Goal: Check status: Check status

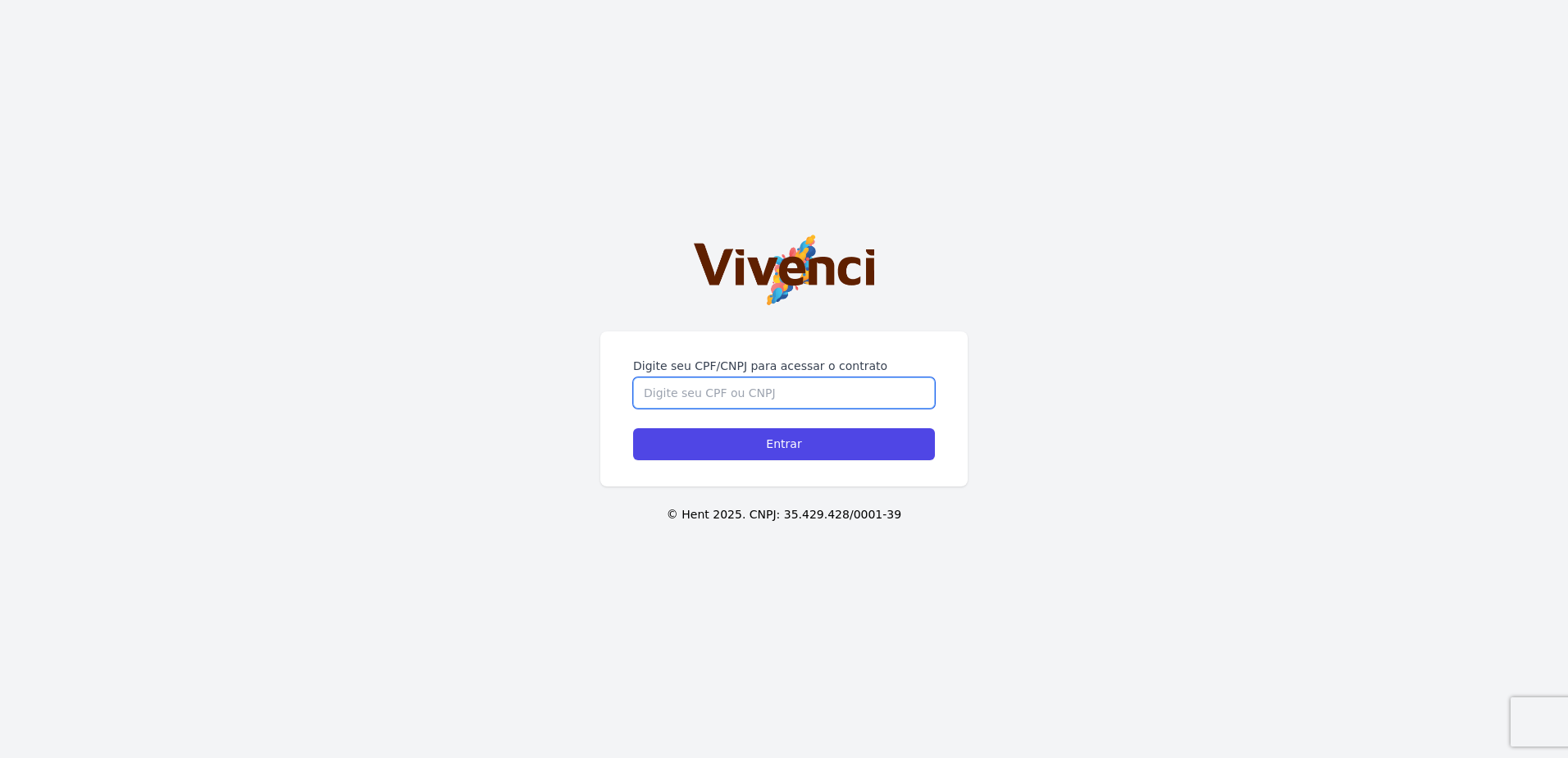
click at [723, 402] on input "Digite seu CPF/CNPJ para acessar o contrato" at bounding box center [784, 393] width 302 height 31
type input "48106261808"
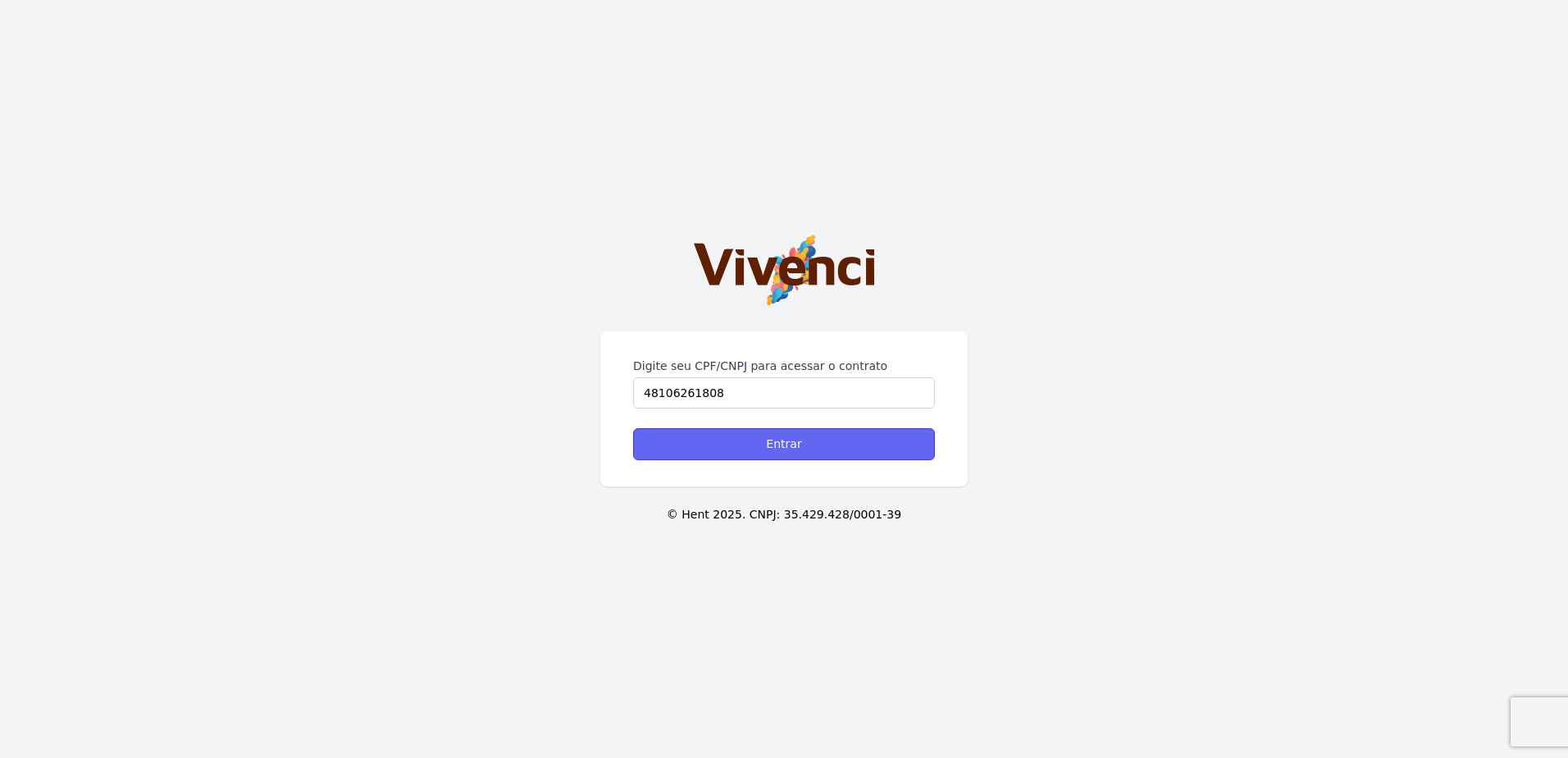
click at [719, 433] on input "Entrar" at bounding box center [784, 444] width 302 height 32
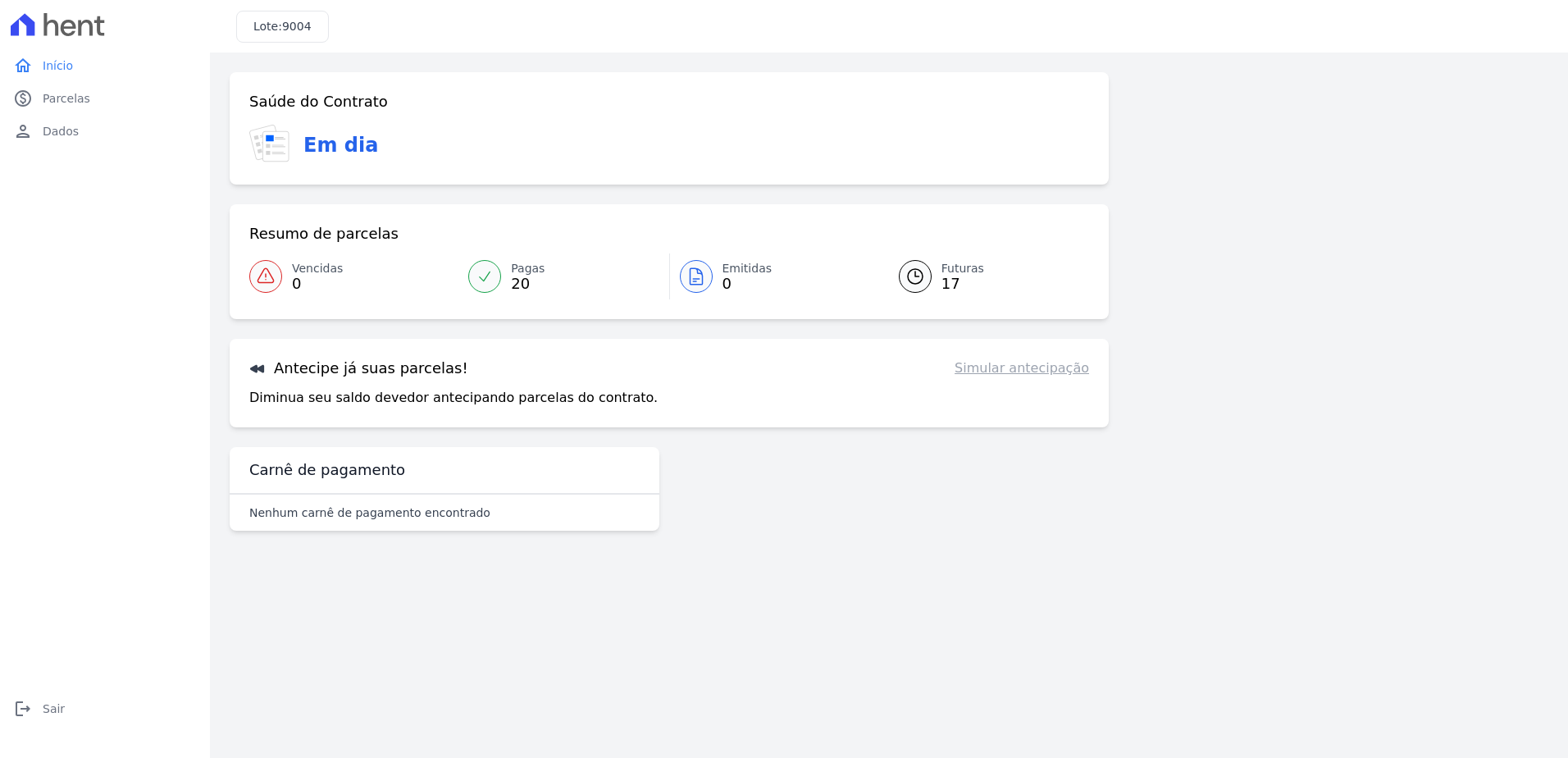
click at [899, 278] on div at bounding box center [916, 276] width 33 height 33
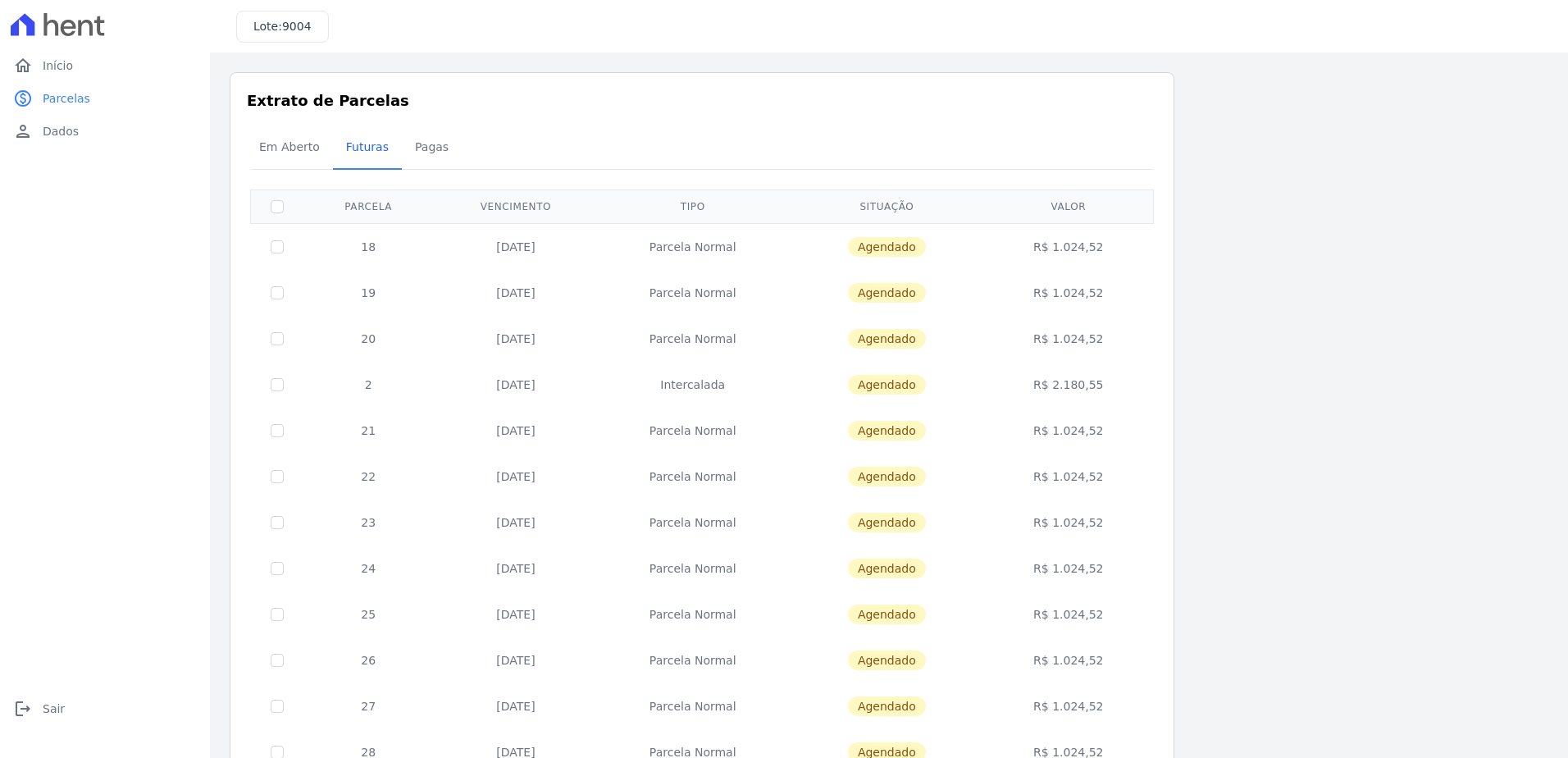
click at [495, 248] on td "10/10/2025" at bounding box center [515, 247] width 165 height 47
drag, startPoint x: 495, startPoint y: 248, endPoint x: 1096, endPoint y: 295, distance: 602.8
click at [1096, 295] on tbody "18 10/10/2025 Parcela Normal Agendado R$ 1.024,52 19 10/11/2025 Parcela Normal …" at bounding box center [702, 614] width 903 height 782
drag, startPoint x: 331, startPoint y: 255, endPoint x: 310, endPoint y: 252, distance: 21.2
click at [331, 255] on td "18" at bounding box center [368, 247] width 130 height 47
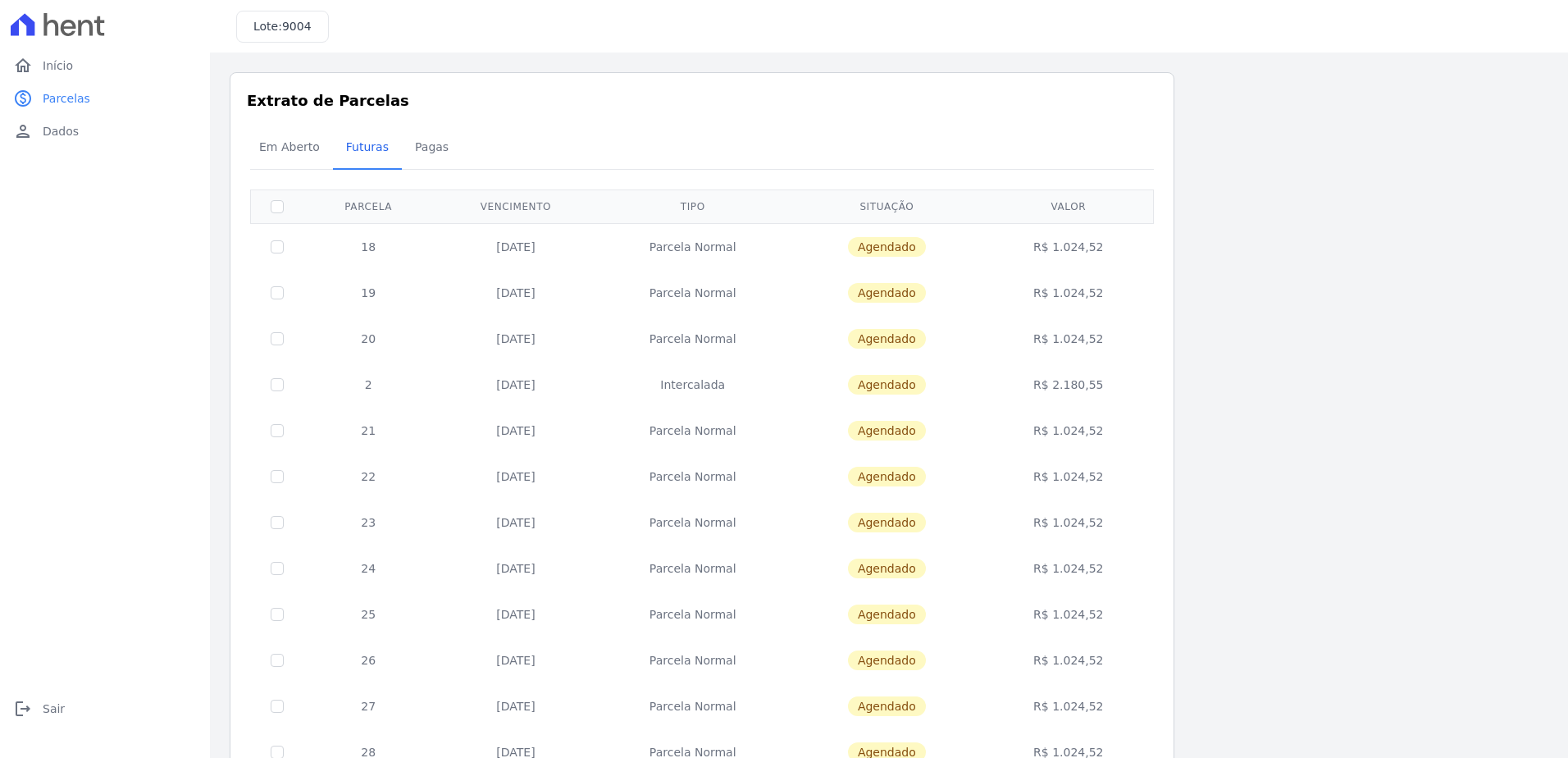
drag, startPoint x: 387, startPoint y: 282, endPoint x: 1126, endPoint y: 347, distance: 741.9
click at [1126, 347] on tbody "18 10/10/2025 Parcela Normal Agendado R$ 1.024,52 19 10/11/2025 Parcela Normal …" at bounding box center [702, 614] width 903 height 782
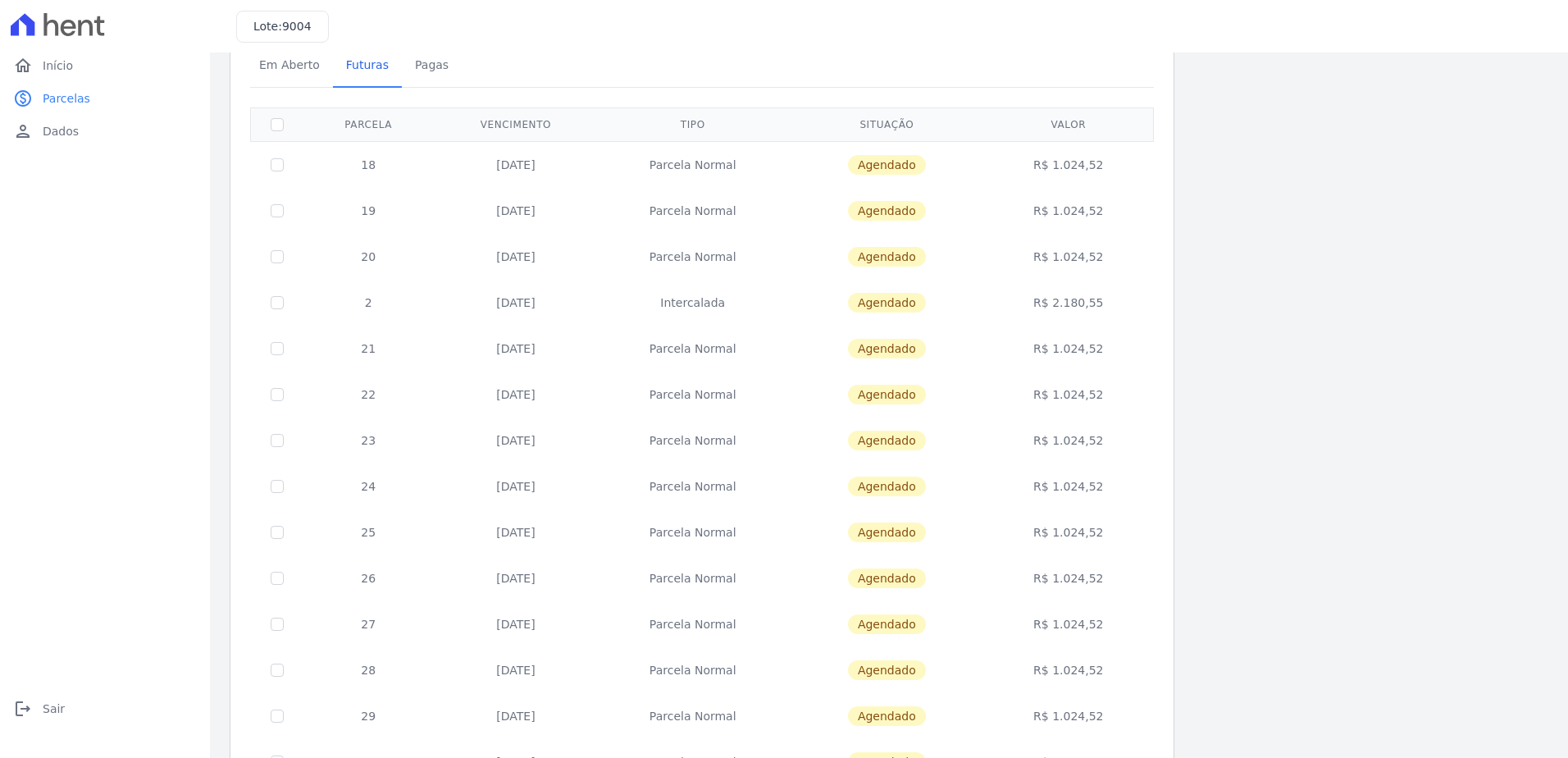
scroll to position [164, 0]
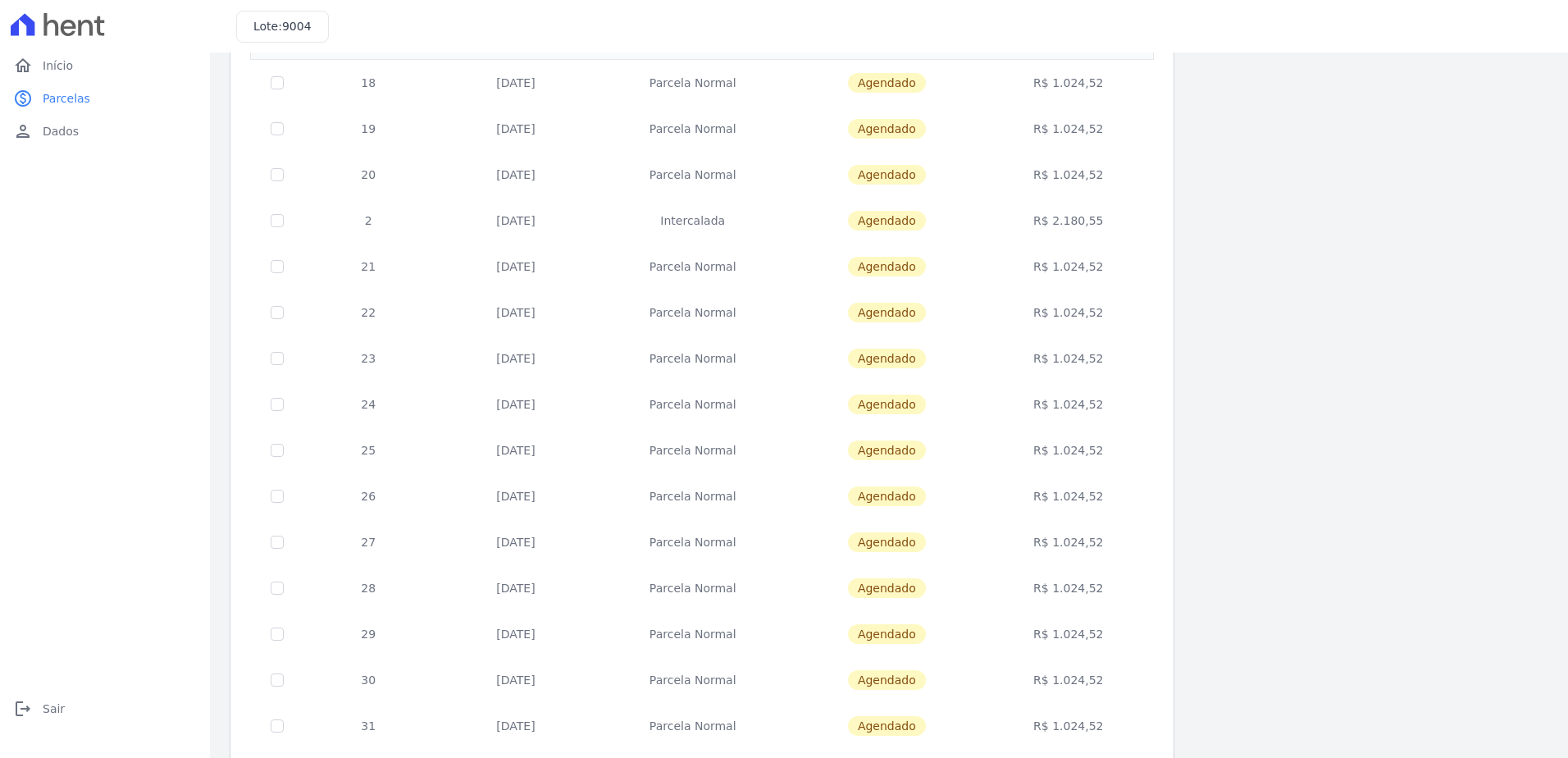
drag, startPoint x: 366, startPoint y: 270, endPoint x: 1112, endPoint y: 572, distance: 804.8
click at [1112, 572] on tbody "18 10/10/2025 Parcela Normal Agendado R$ 1.024,52 19 10/11/2025 Parcela Normal …" at bounding box center [702, 449] width 903 height 782
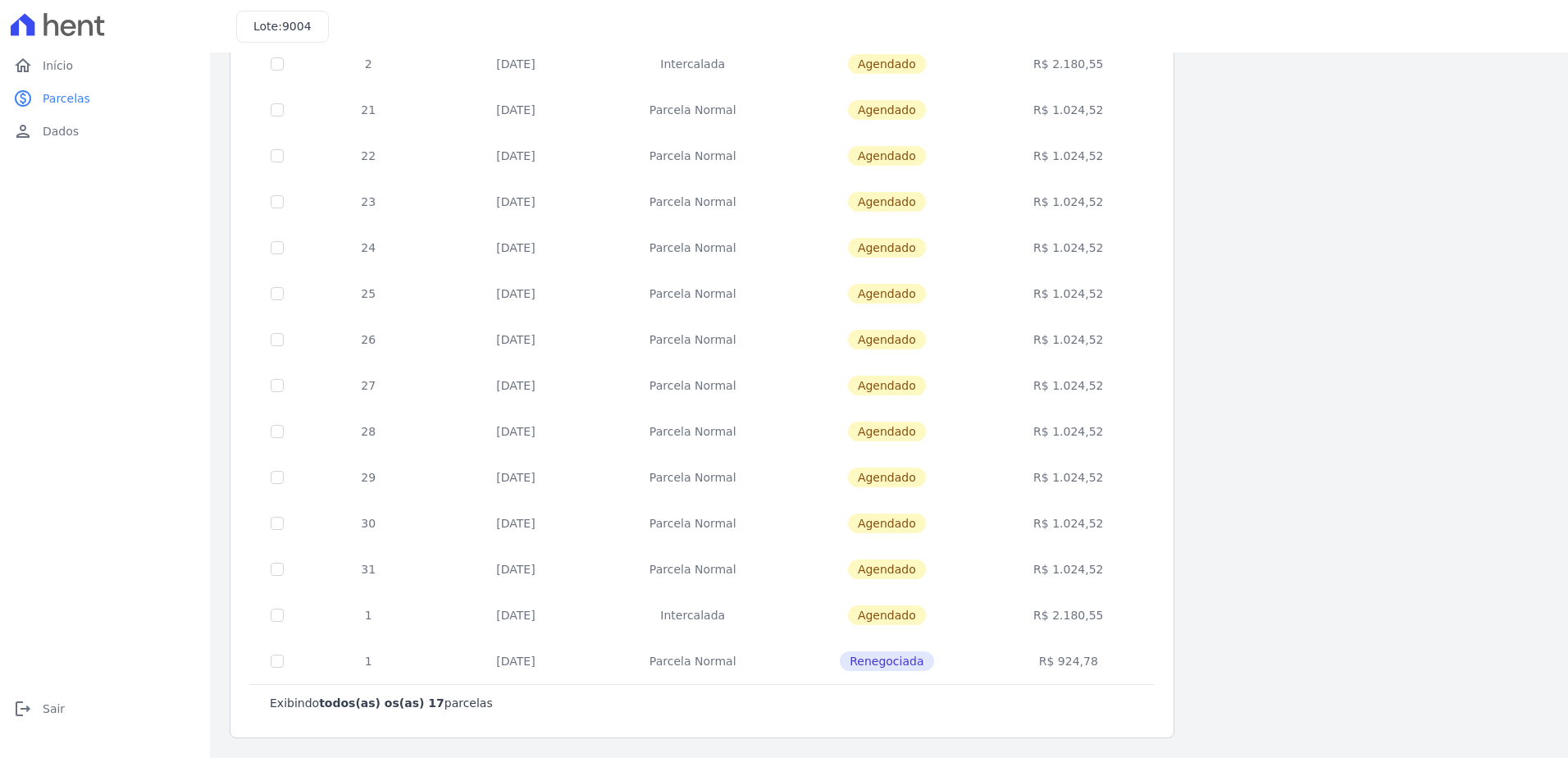
drag, startPoint x: 1112, startPoint y: 663, endPoint x: 292, endPoint y: 607, distance: 821.9
click at [292, 607] on tbody "18 10/10/2025 Parcela Normal Agendado R$ 1.024,52 19 10/11/2025 Parcela Normal …" at bounding box center [702, 292] width 903 height 782
drag, startPoint x: 365, startPoint y: 519, endPoint x: 1113, endPoint y: 567, distance: 749.5
click at [1113, 567] on tbody "18 10/10/2025 Parcela Normal Agendado R$ 1.024,52 19 10/11/2025 Parcela Normal …" at bounding box center [702, 292] width 903 height 782
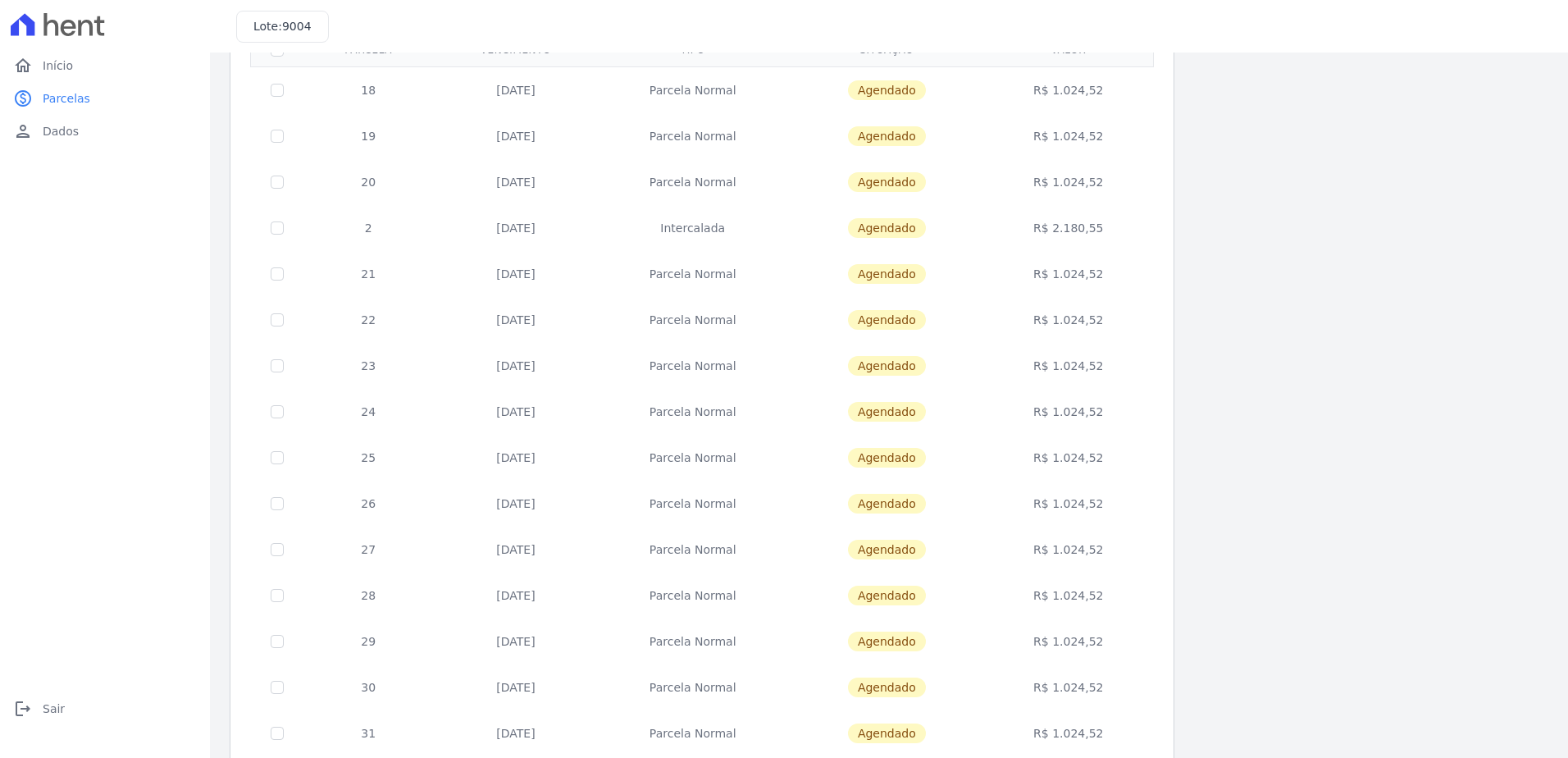
scroll to position [0, 0]
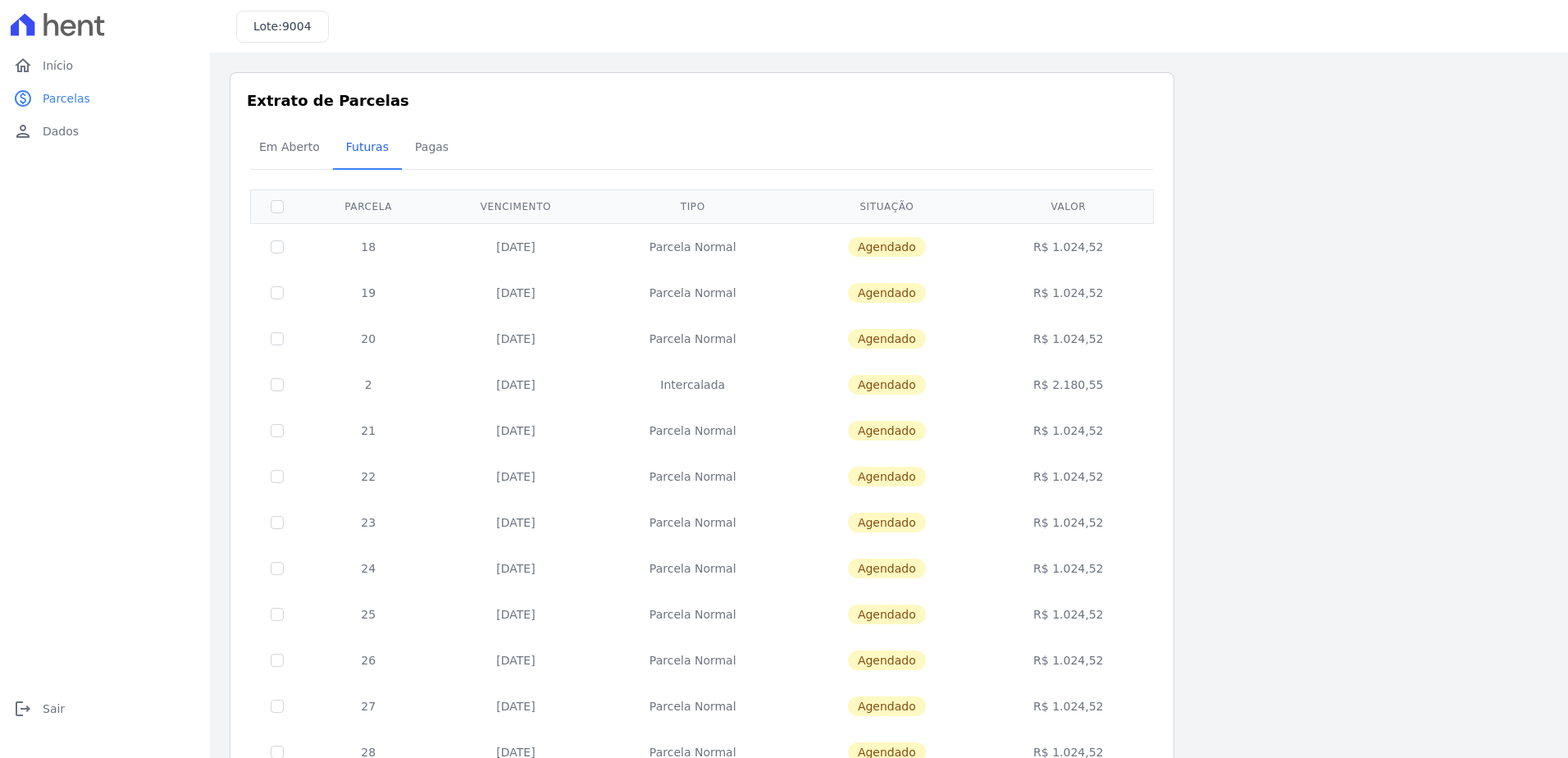
drag, startPoint x: 995, startPoint y: 397, endPoint x: 293, endPoint y: 237, distance: 720.0
click at [293, 237] on tbody "18 10/10/2025 Parcela Normal Agendado R$ 1.024,52 19 10/11/2025 Parcela Normal …" at bounding box center [702, 614] width 903 height 782
click at [428, 157] on span "Pagas" at bounding box center [431, 147] width 54 height 33
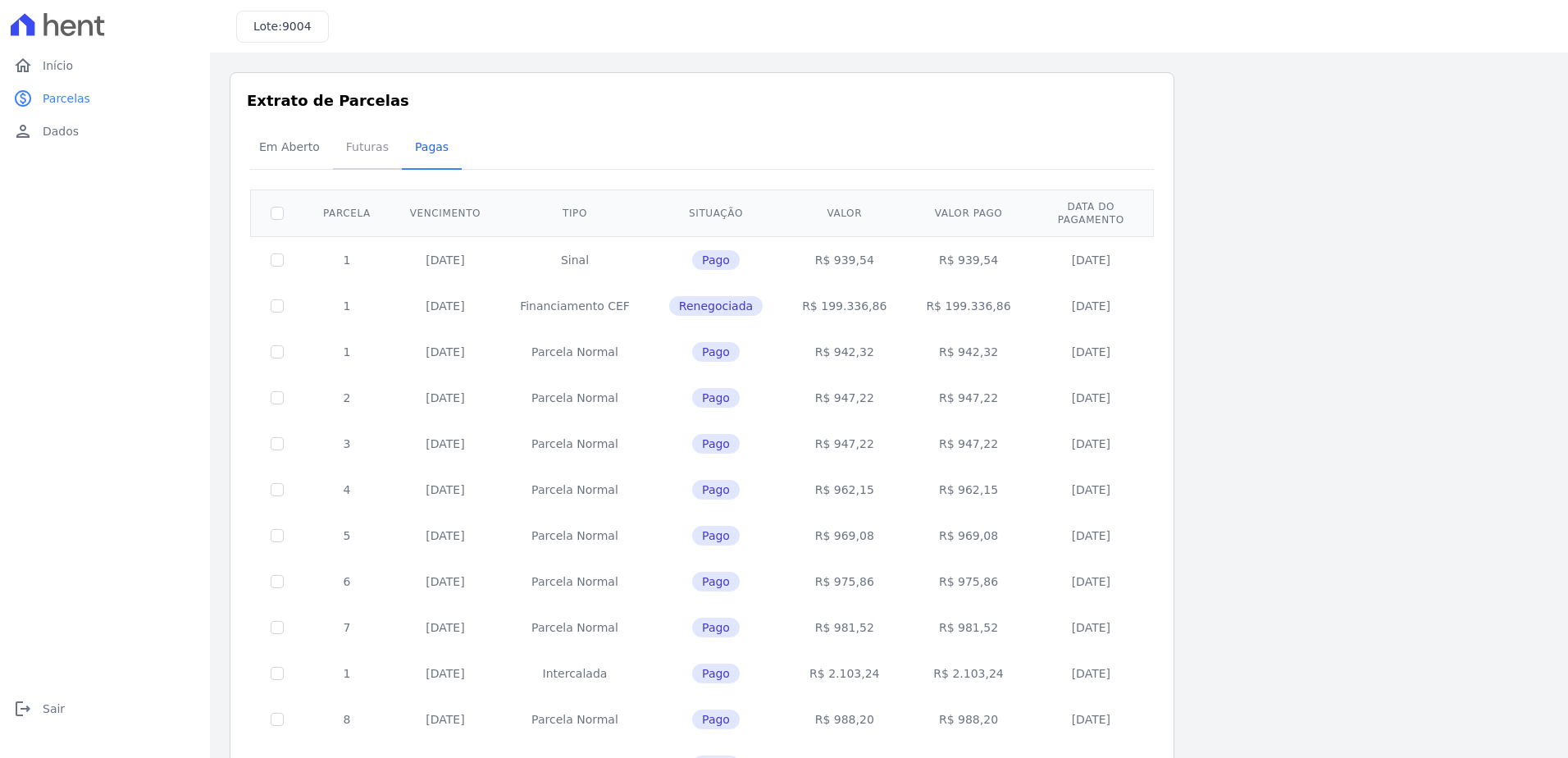
click at [351, 149] on span "Futuras" at bounding box center [368, 147] width 63 height 33
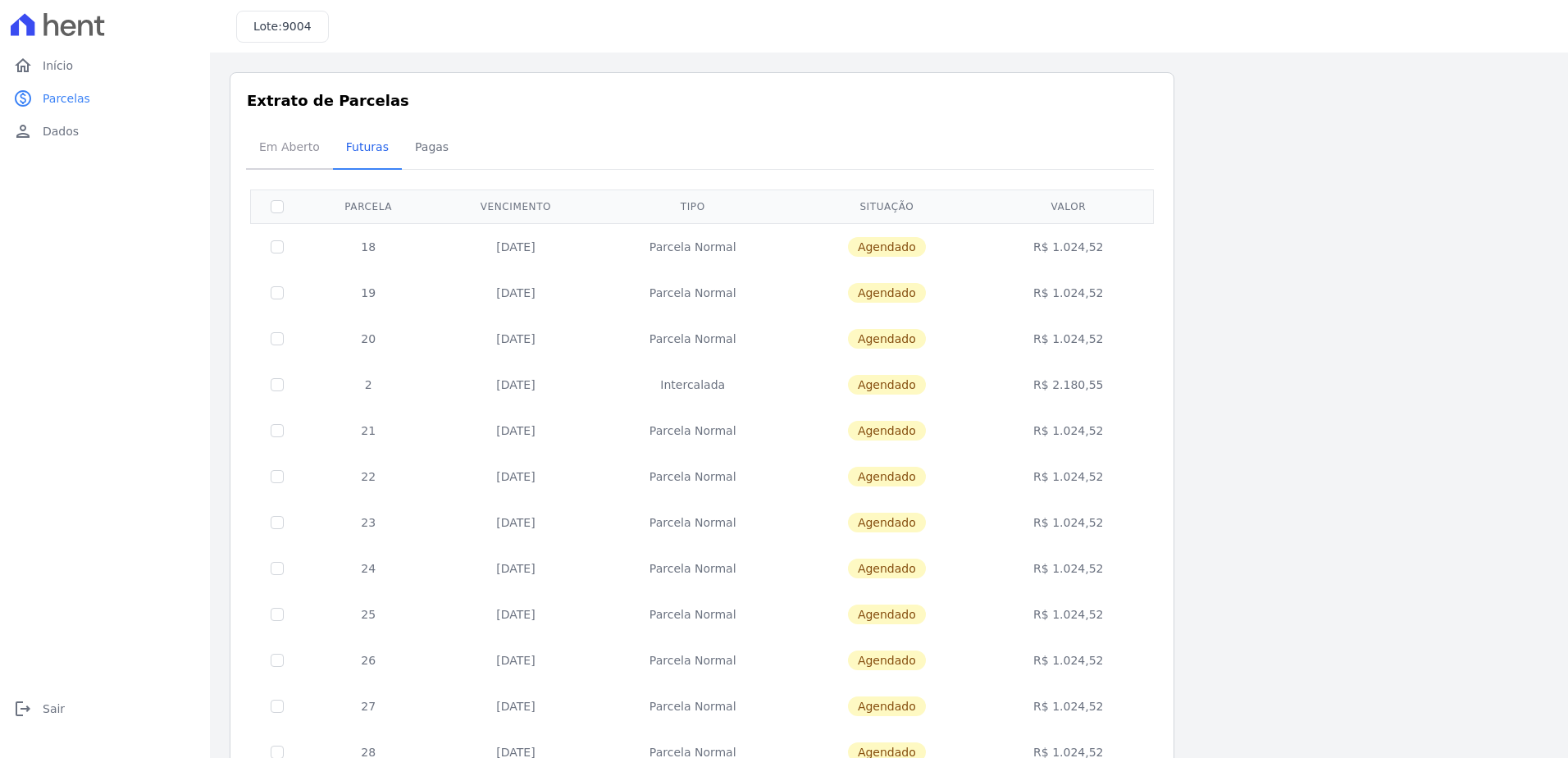
click at [297, 156] on span "Em Aberto" at bounding box center [289, 147] width 81 height 33
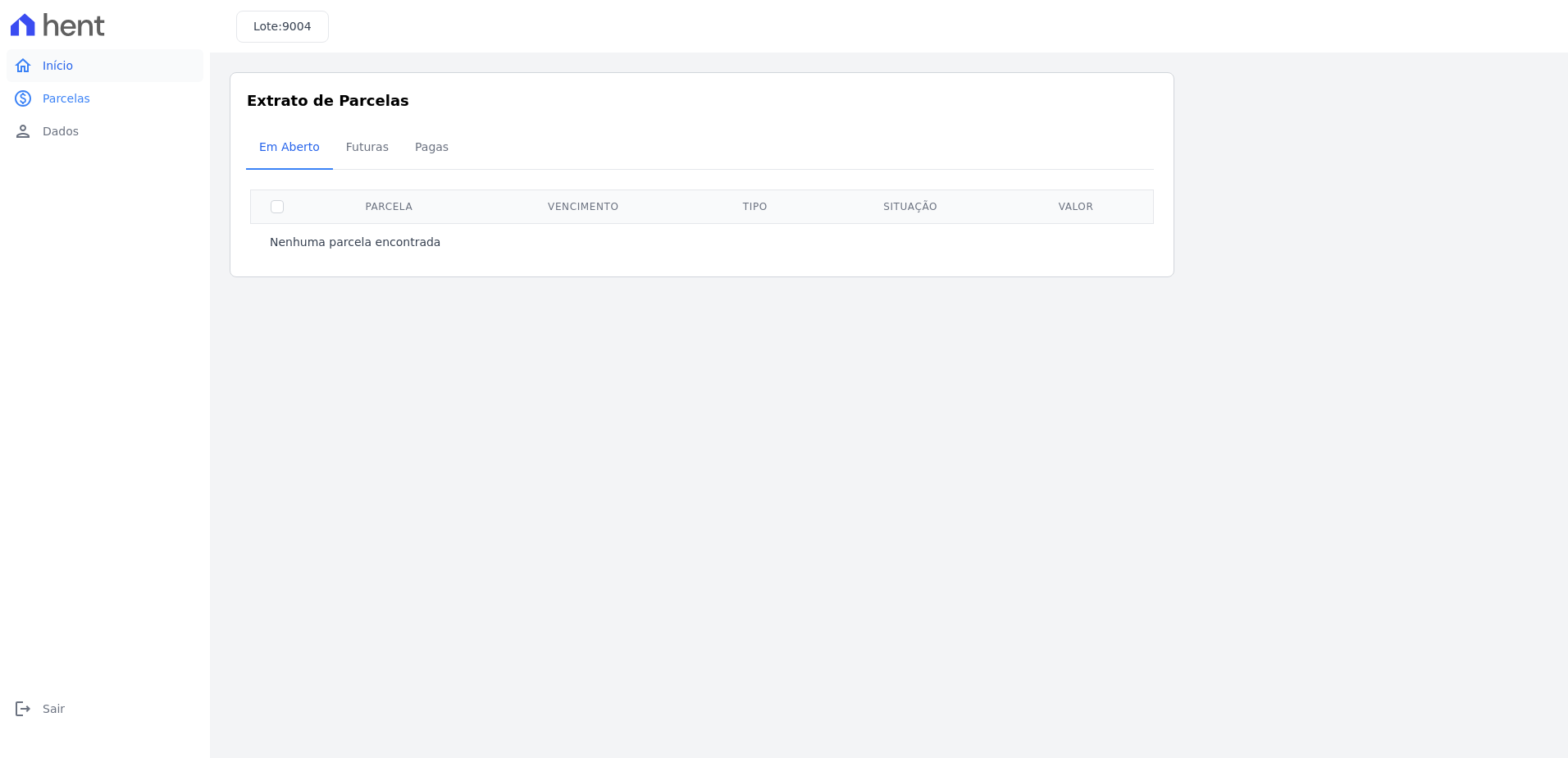
click at [72, 55] on link "home Início" at bounding box center [104, 65] width 197 height 33
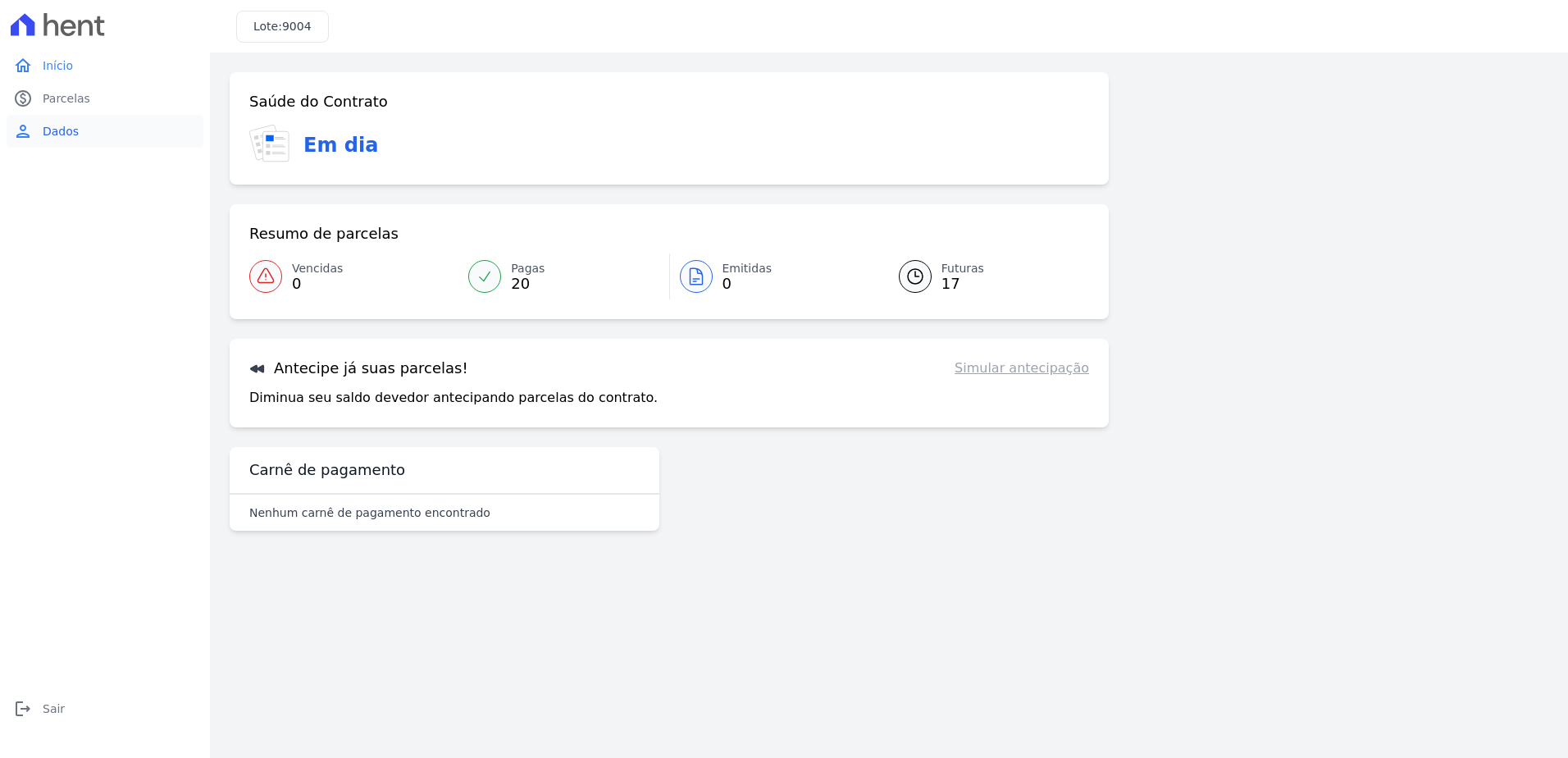
click at [88, 137] on link "person Dados" at bounding box center [104, 132] width 197 height 33
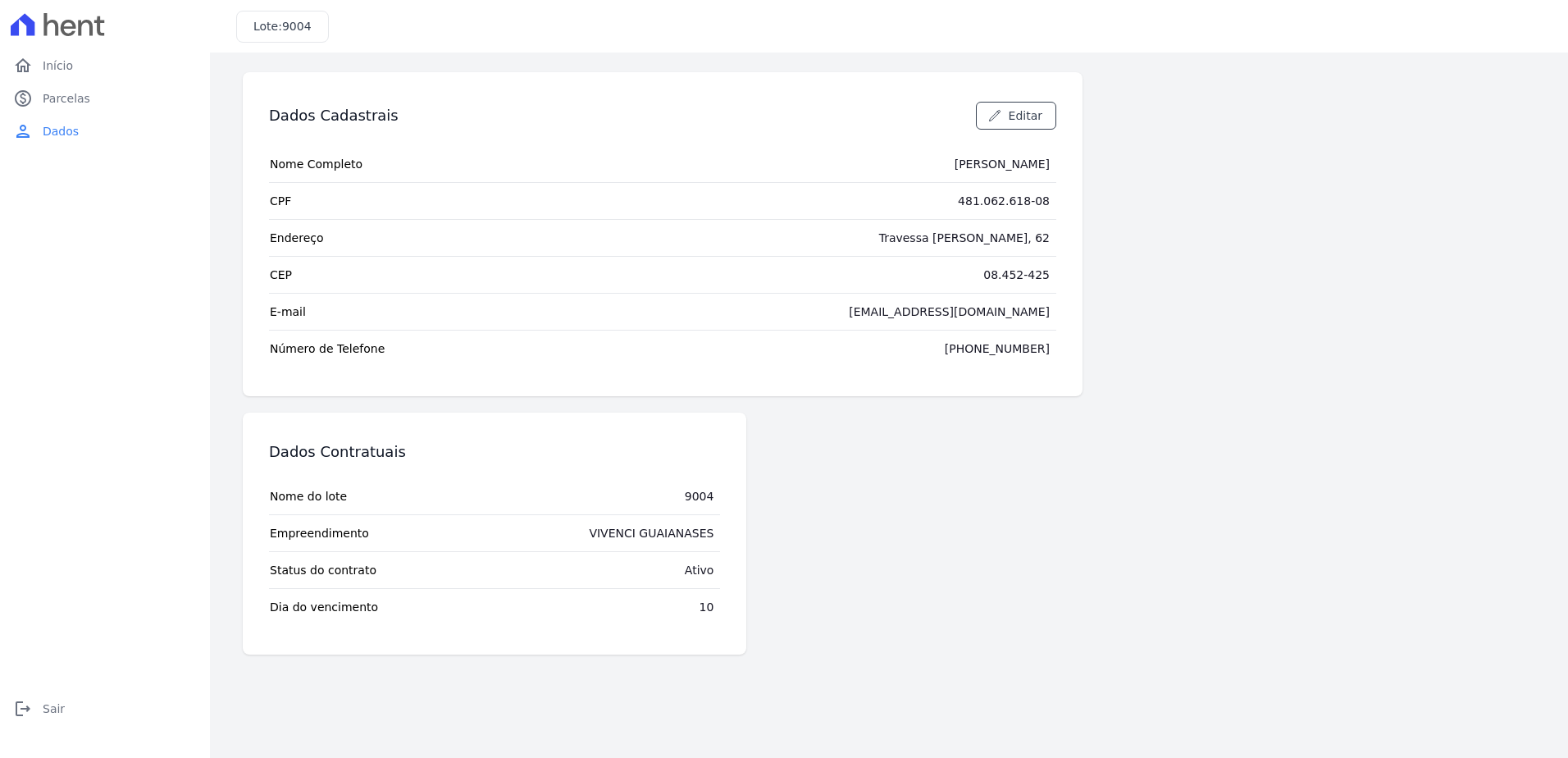
click at [704, 604] on div "10" at bounding box center [707, 607] width 15 height 16
click at [64, 62] on span "Início" at bounding box center [57, 65] width 30 height 16
